Goal: Task Accomplishment & Management: Use online tool/utility

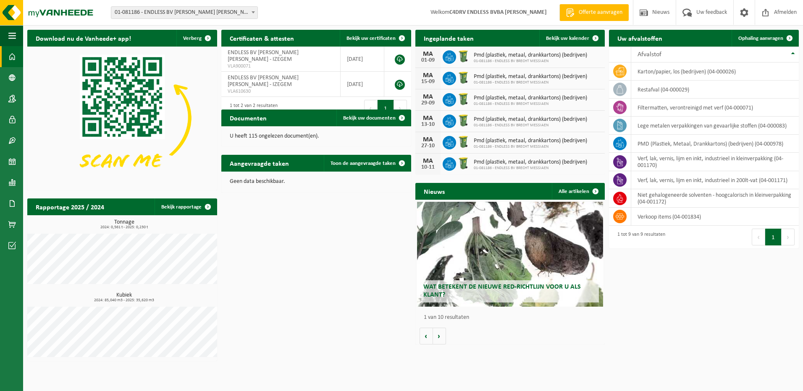
click at [568, 38] on span "Bekijk uw kalender" at bounding box center [567, 38] width 43 height 5
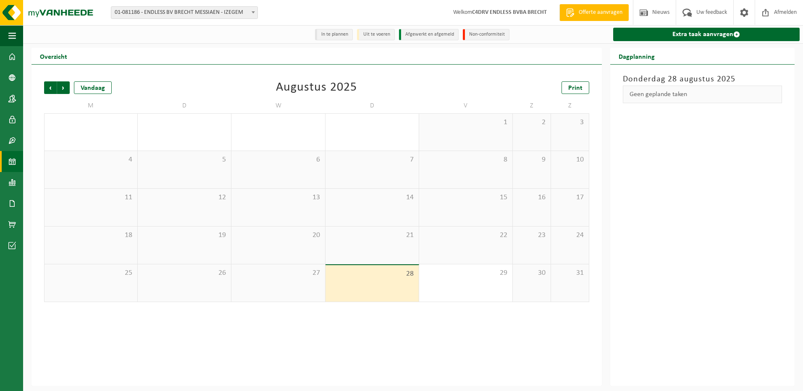
click at [68, 85] on span "Volgende" at bounding box center [63, 87] width 13 height 13
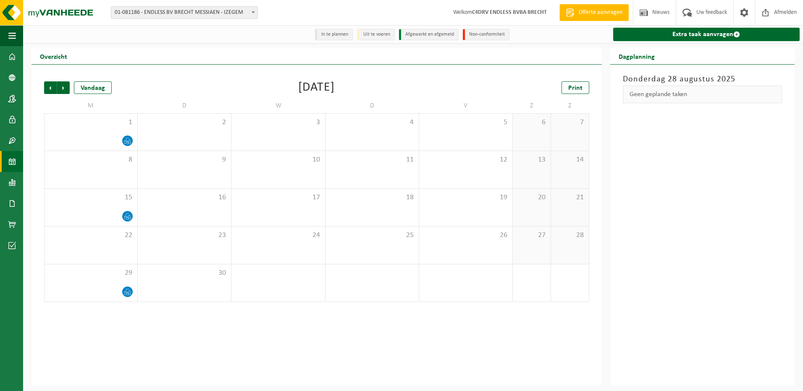
click at [302, 122] on span "3" at bounding box center [278, 122] width 85 height 9
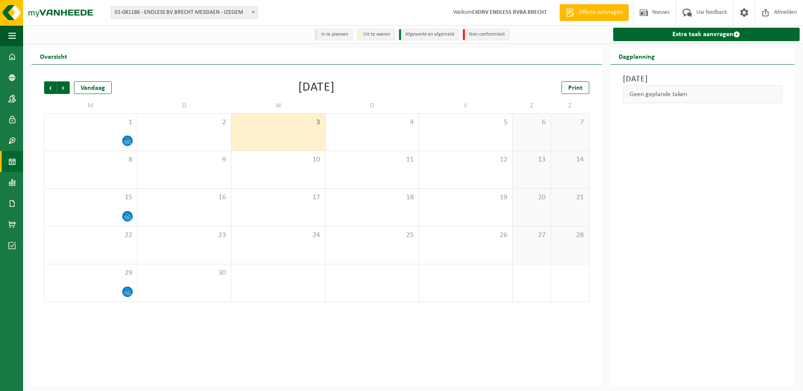
click at [681, 37] on link "Extra taak aanvragen" at bounding box center [706, 34] width 186 height 13
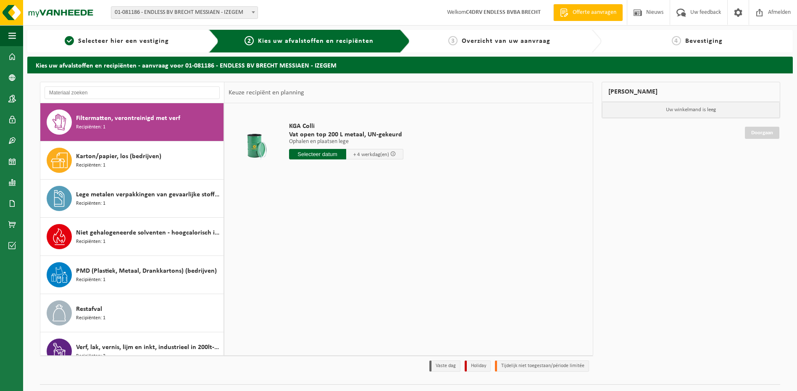
click at [119, 160] on span "Karton/papier, los (bedrijven)" at bounding box center [118, 157] width 85 height 10
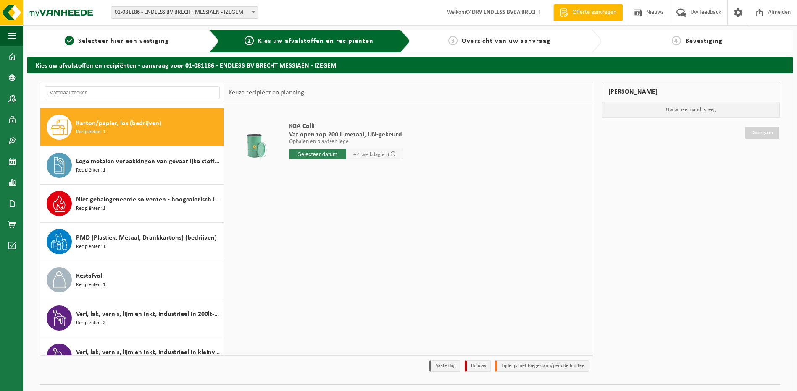
scroll to position [38, 0]
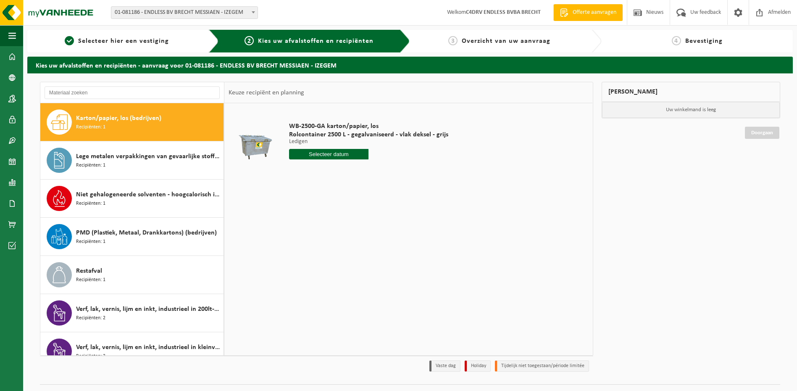
click at [325, 155] on input "text" at bounding box center [329, 154] width 80 height 10
click at [384, 172] on icon at bounding box center [384, 173] width 13 height 13
click at [325, 201] on div "3" at bounding box center [326, 201] width 15 height 13
type input "Van 2025-09-03"
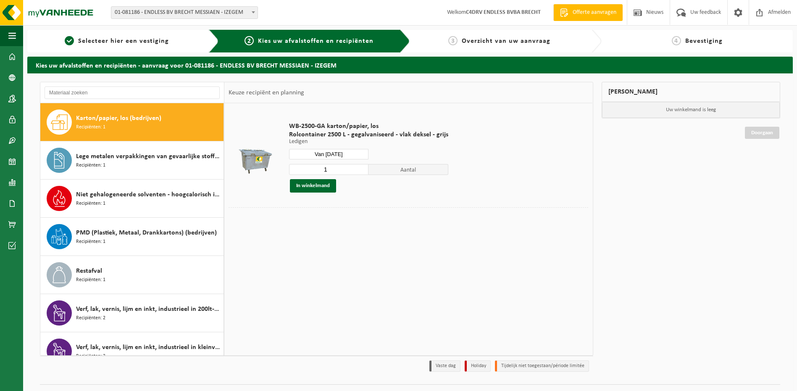
click at [323, 190] on button "In winkelmand" at bounding box center [313, 185] width 46 height 13
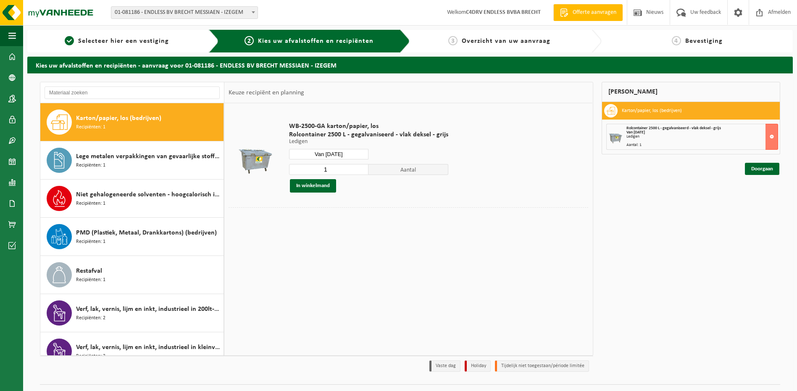
click at [764, 168] on link "Doorgaan" at bounding box center [762, 169] width 34 height 12
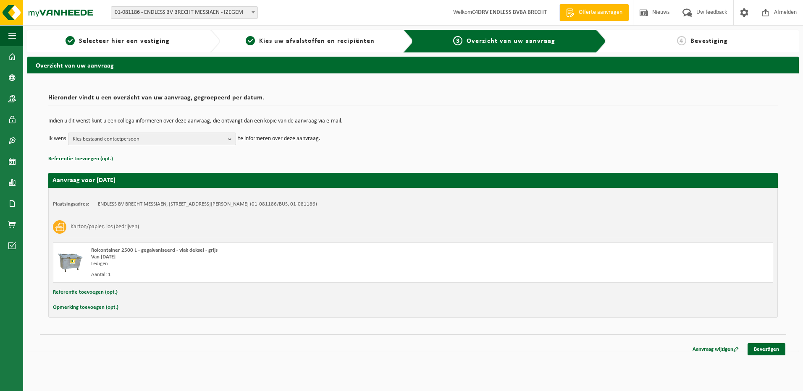
click at [755, 350] on link "Bevestigen" at bounding box center [767, 350] width 38 height 12
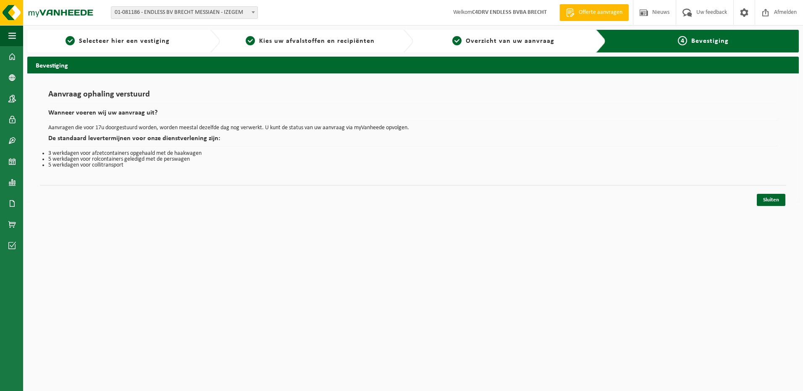
click at [777, 198] on link "Sluiten" at bounding box center [771, 200] width 29 height 12
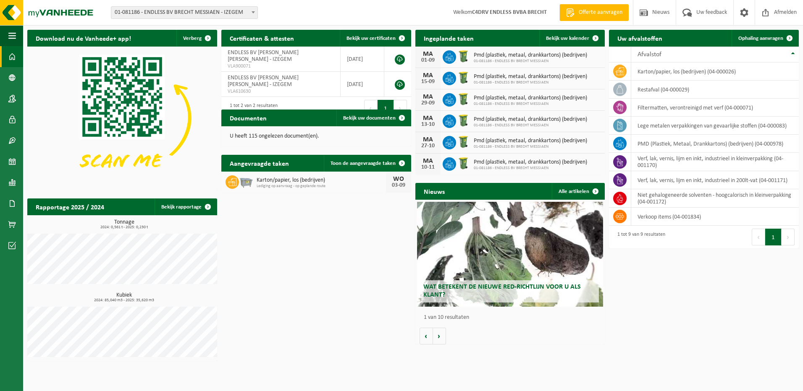
click at [559, 41] on span "Bekijk uw kalender" at bounding box center [567, 38] width 43 height 5
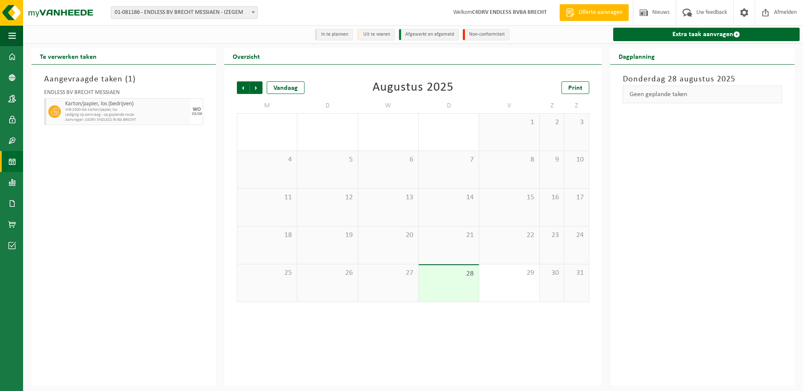
click at [258, 87] on span "Volgende" at bounding box center [256, 87] width 13 height 13
click at [508, 126] on span "5" at bounding box center [509, 122] width 52 height 9
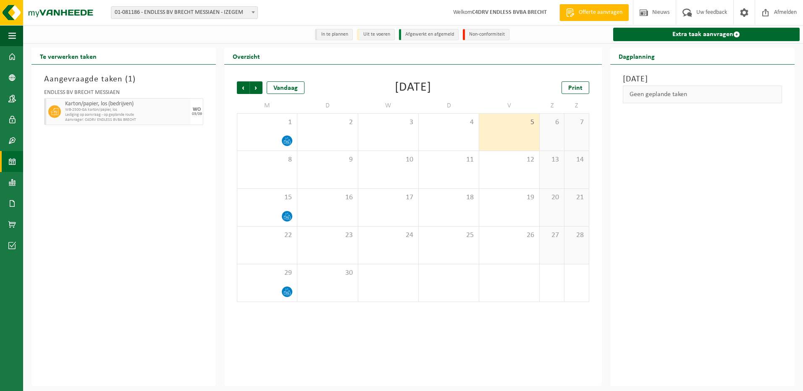
click at [669, 32] on link "Extra taak aanvragen" at bounding box center [706, 34] width 186 height 13
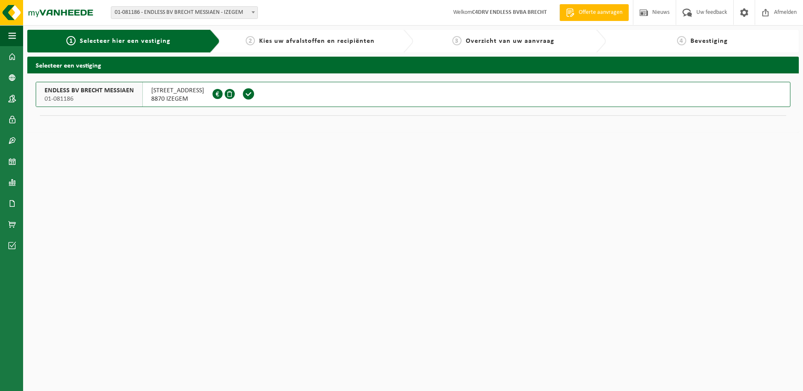
click at [197, 88] on span "SCHARDOUWSTRAAT 13" at bounding box center [177, 91] width 53 height 8
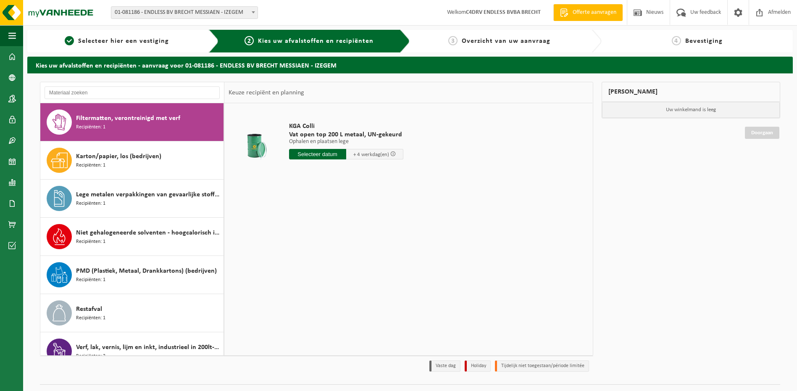
click at [133, 315] on div "Restafval Recipiënten: 1" at bounding box center [148, 313] width 145 height 25
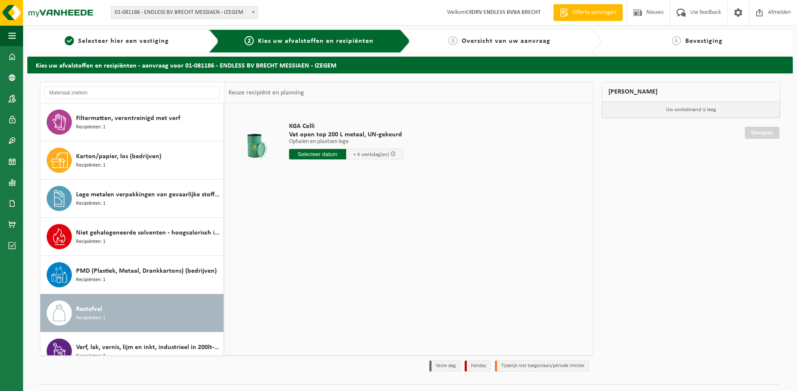
scroll to position [53, 0]
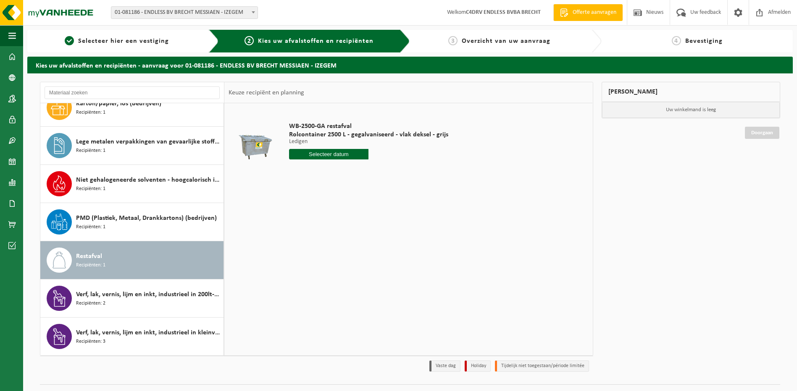
click at [314, 155] on input "text" at bounding box center [329, 154] width 80 height 10
click at [384, 172] on icon at bounding box center [384, 173] width 13 height 13
click at [354, 205] on div "5" at bounding box center [355, 201] width 15 height 13
type input "Van 2025-09-05"
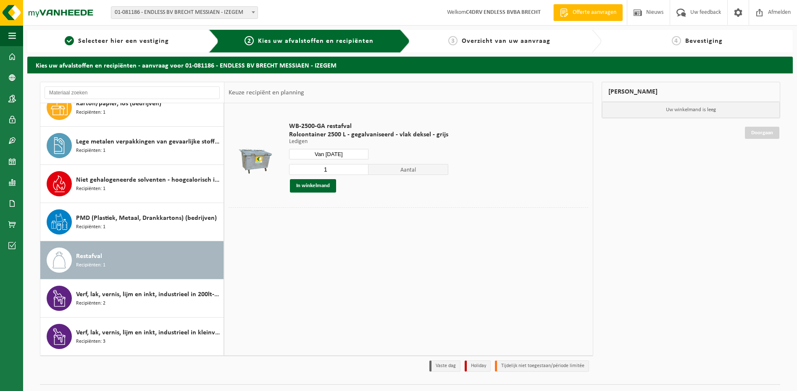
click at [307, 189] on button "In winkelmand" at bounding box center [313, 185] width 46 height 13
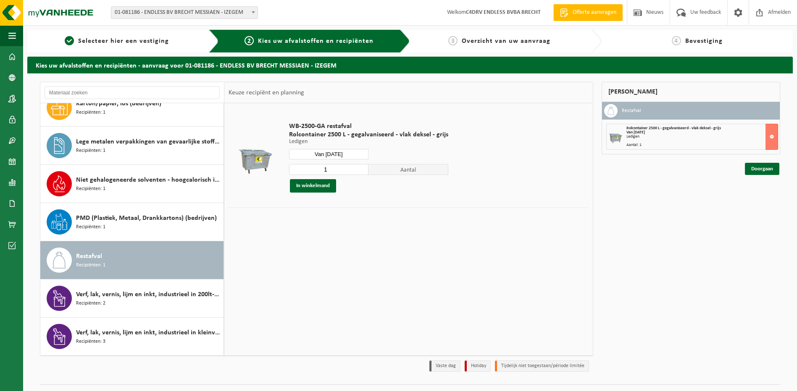
click at [755, 168] on link "Doorgaan" at bounding box center [762, 169] width 34 height 12
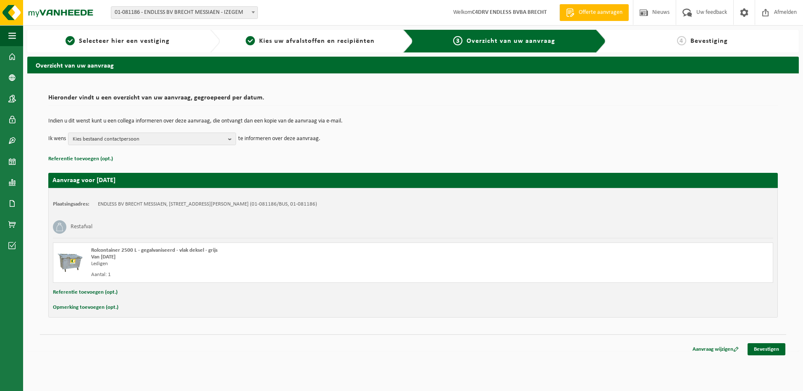
click at [781, 349] on link "Bevestigen" at bounding box center [767, 350] width 38 height 12
